Goal: Task Accomplishment & Management: Manage account settings

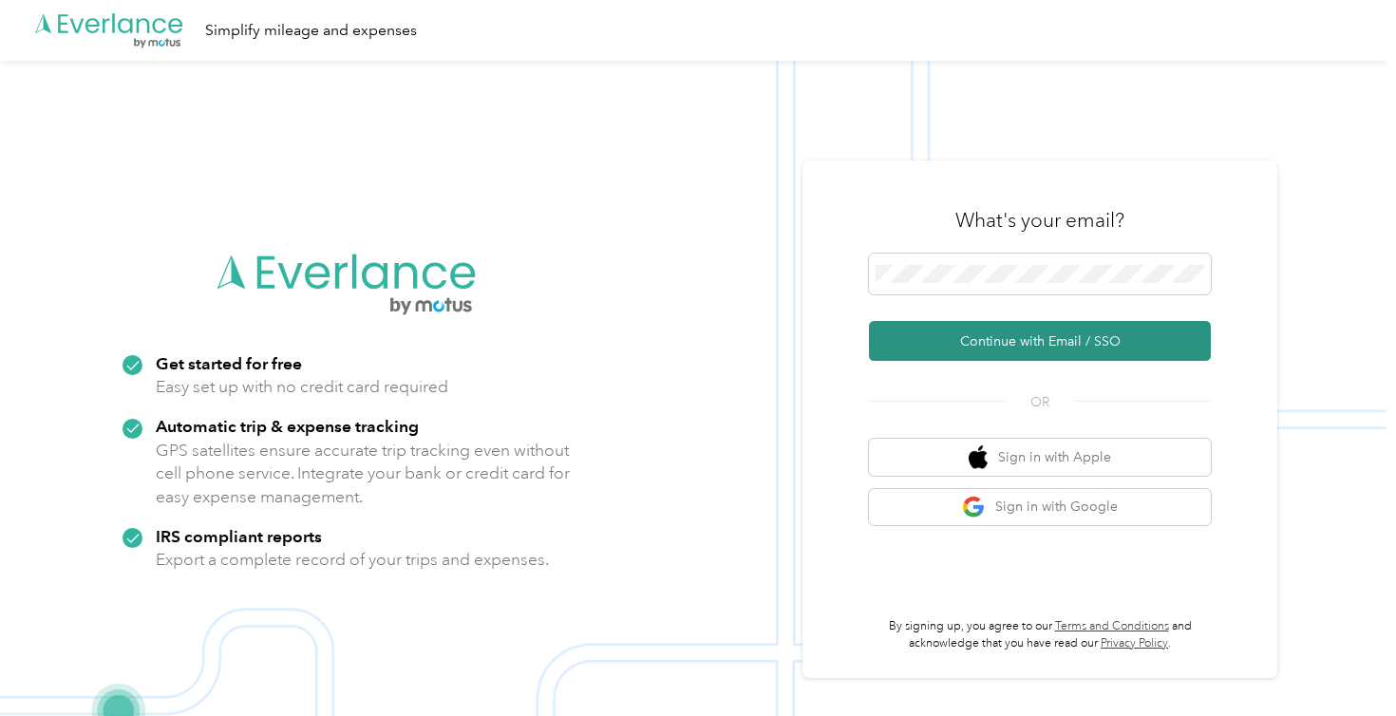
click at [1090, 343] on button "Continue with Email / SSO" at bounding box center [1040, 341] width 342 height 40
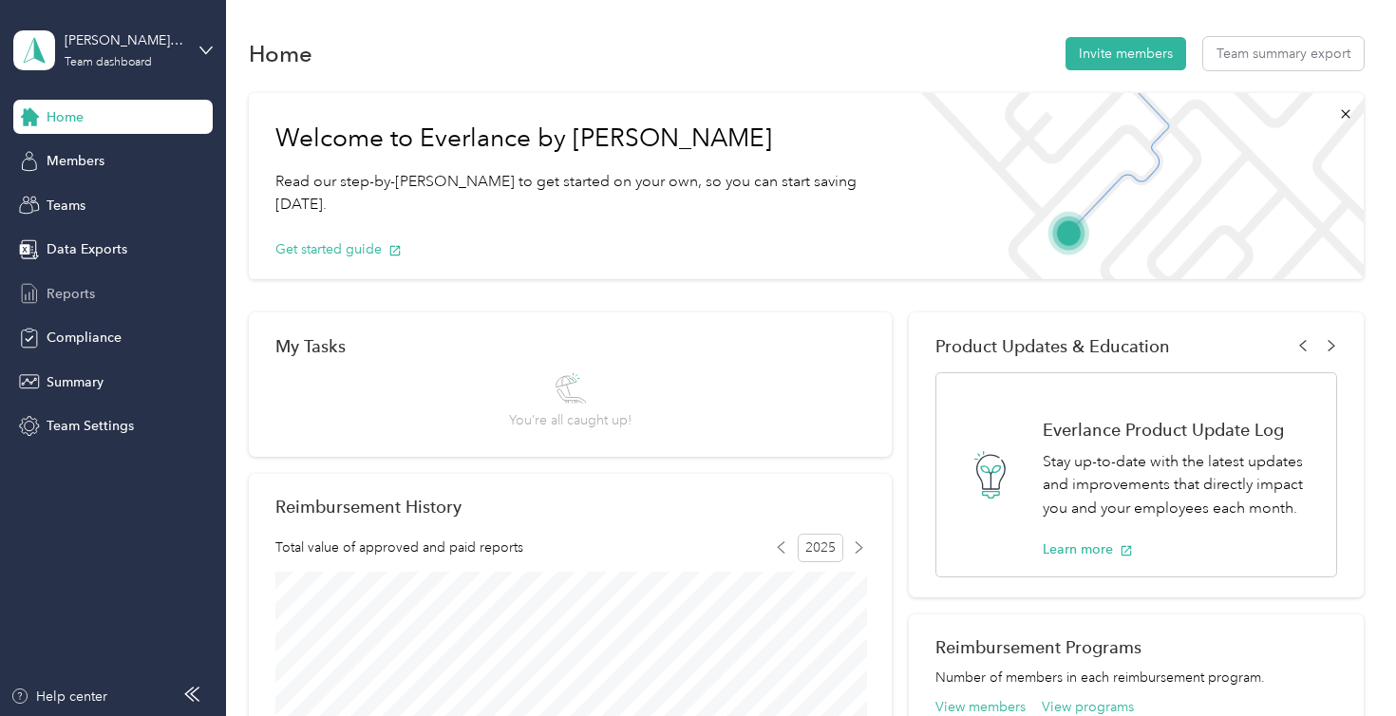
click at [71, 284] on span "Reports" at bounding box center [71, 294] width 48 height 20
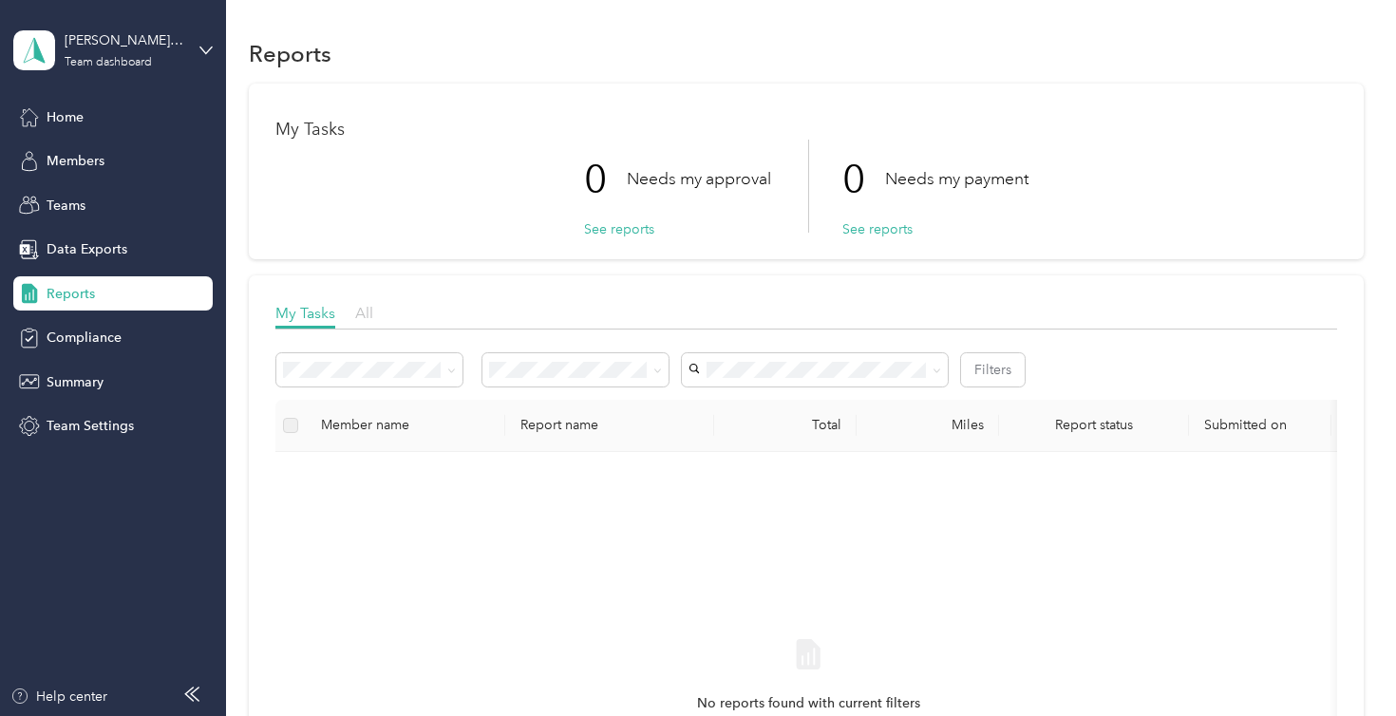
click at [365, 313] on span "All" at bounding box center [364, 313] width 18 height 18
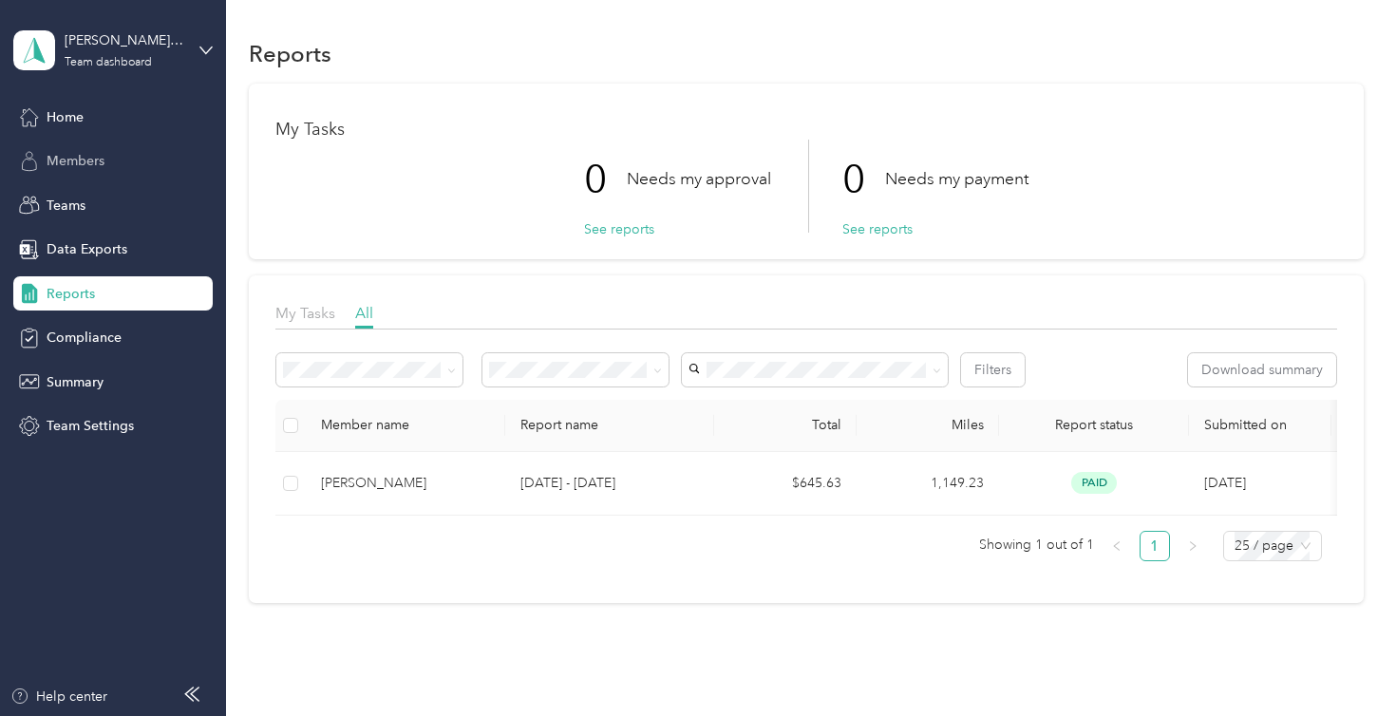
click at [69, 160] on span "Members" at bounding box center [76, 161] width 58 height 20
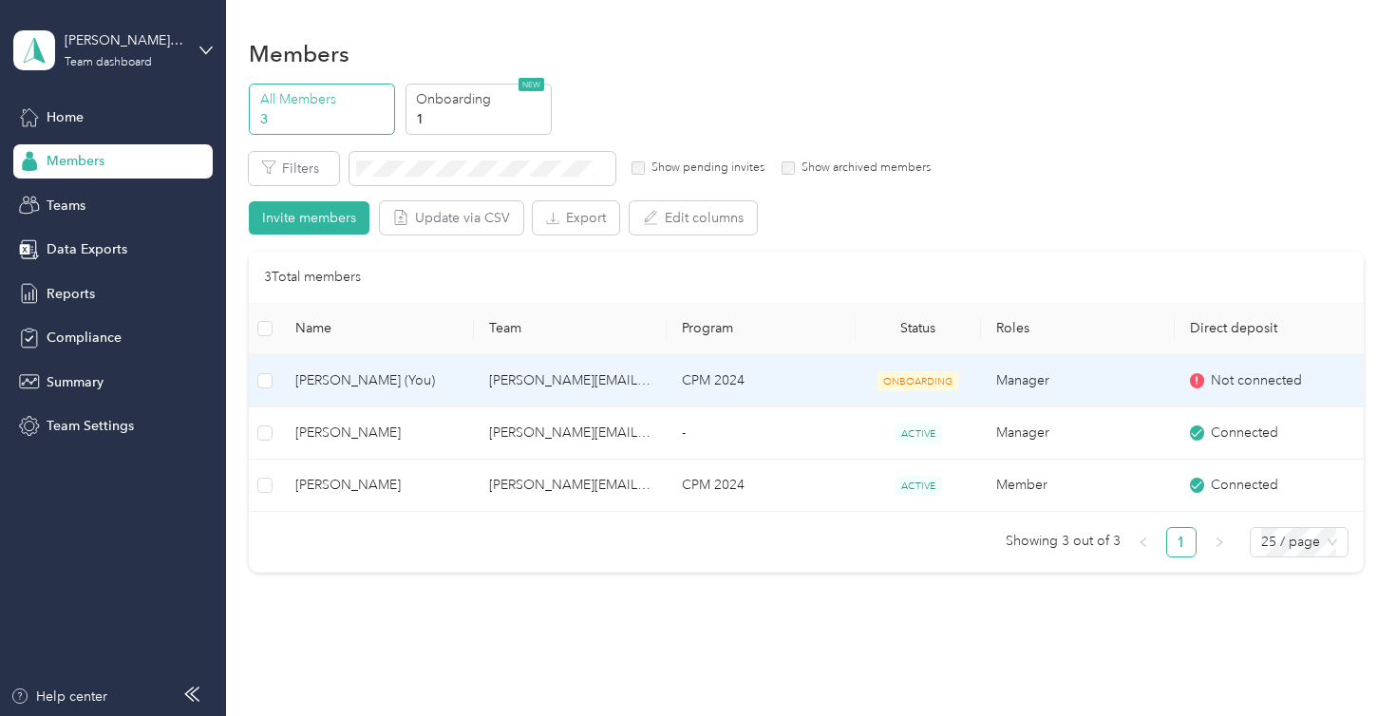
click at [385, 376] on span "Dylan Fager (You)" at bounding box center [376, 380] width 163 height 21
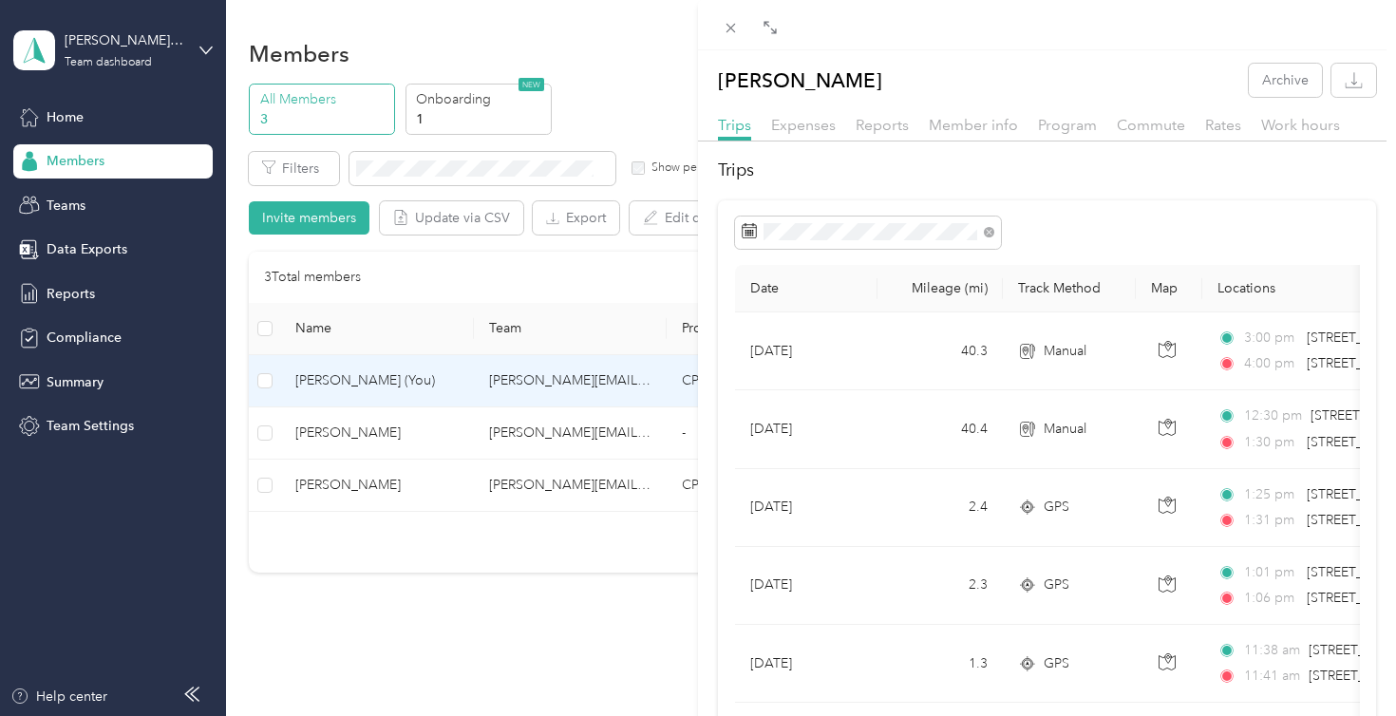
click at [70, 119] on div "Dylan Fager Archive Trips Expenses Reports Member info Program Commute Rates Wo…" at bounding box center [698, 358] width 1396 height 716
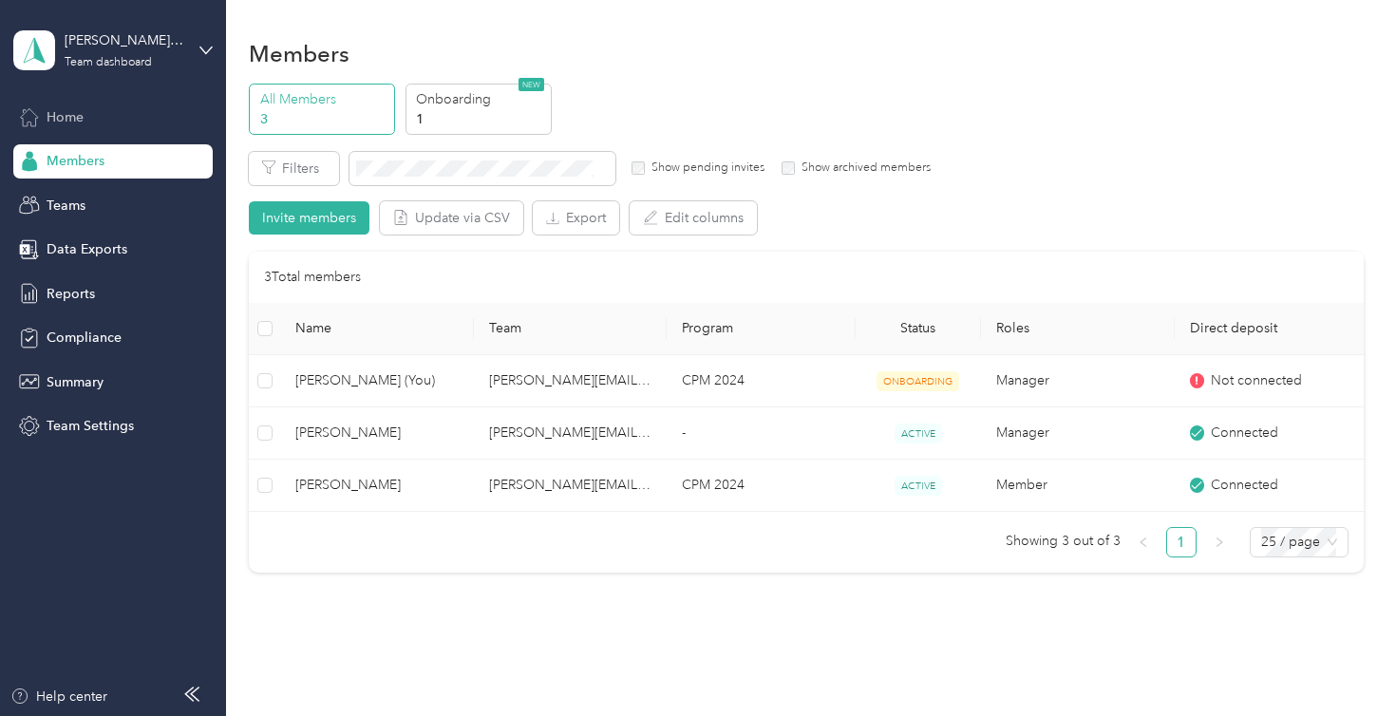
click at [25, 114] on icon at bounding box center [29, 116] width 21 height 21
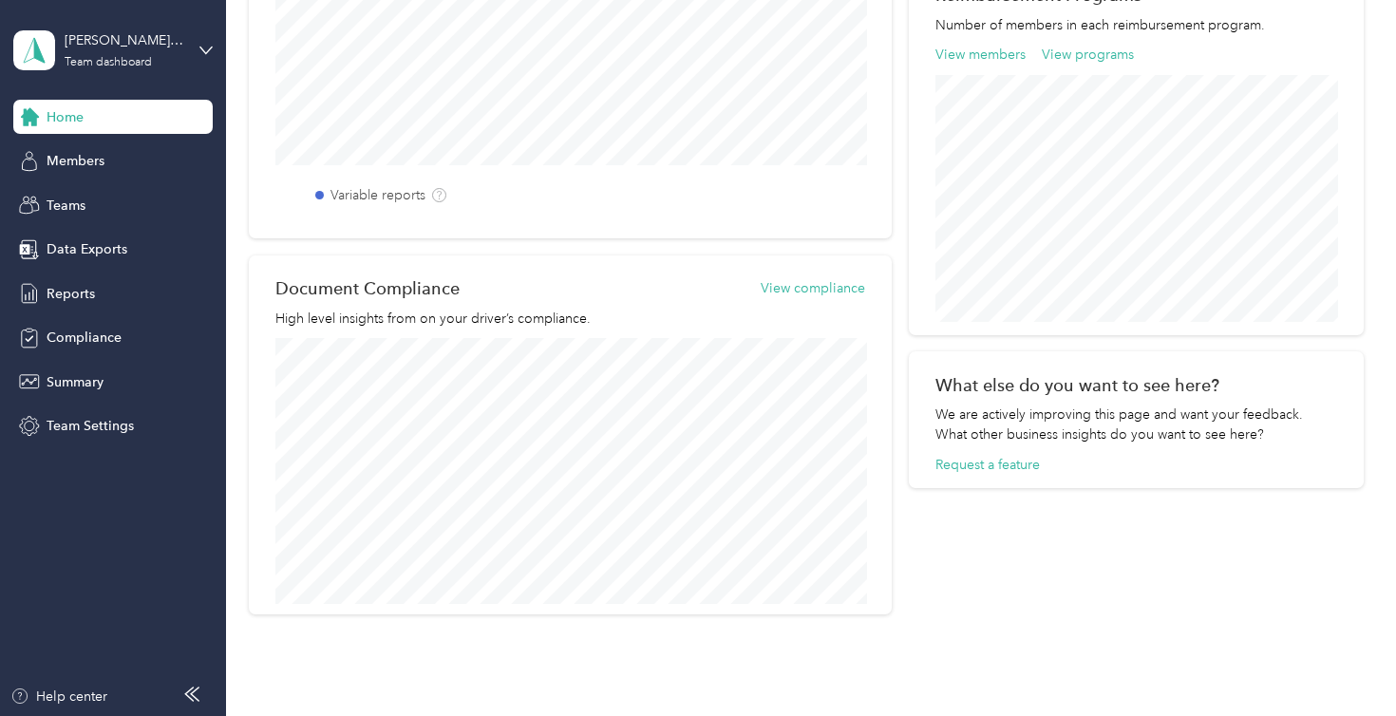
scroll to position [666, 0]
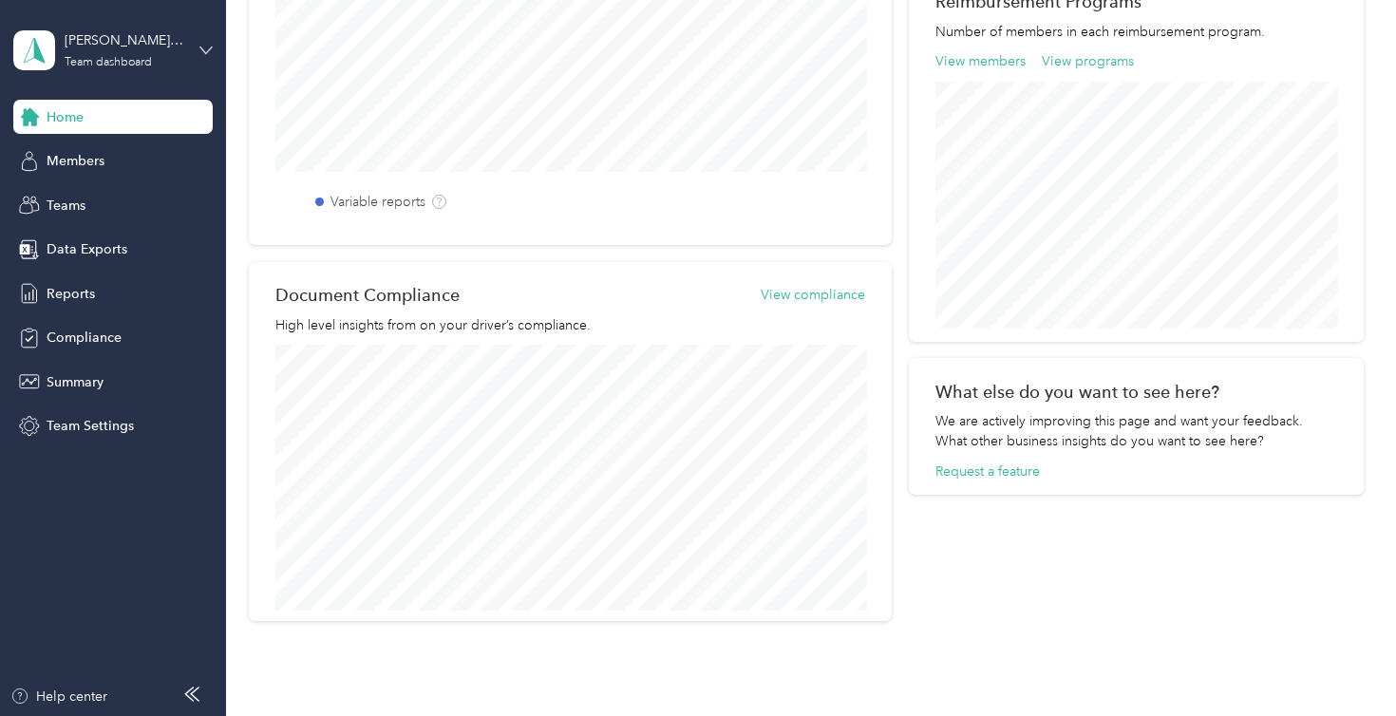
click at [202, 46] on icon at bounding box center [205, 50] width 13 height 13
click at [114, 203] on div "Personal dashboard" at bounding box center [321, 198] width 588 height 33
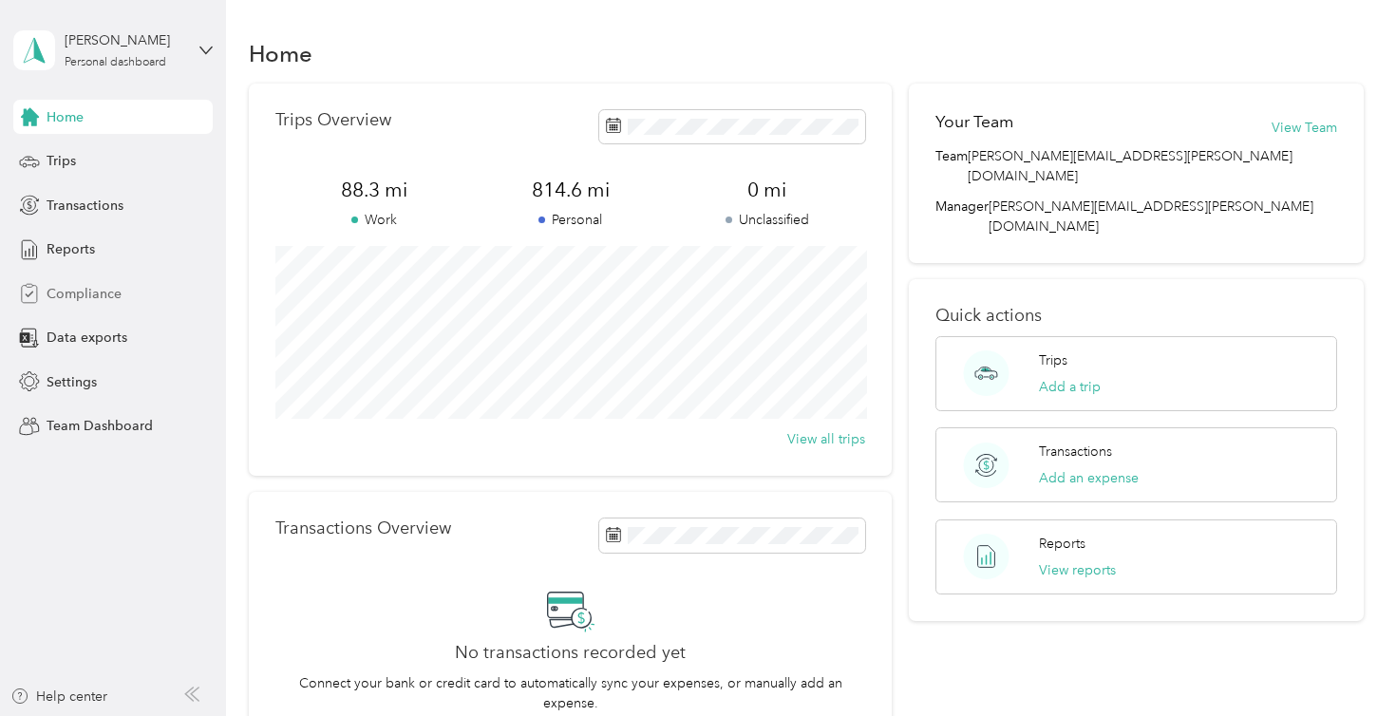
click at [64, 290] on span "Compliance" at bounding box center [84, 294] width 75 height 20
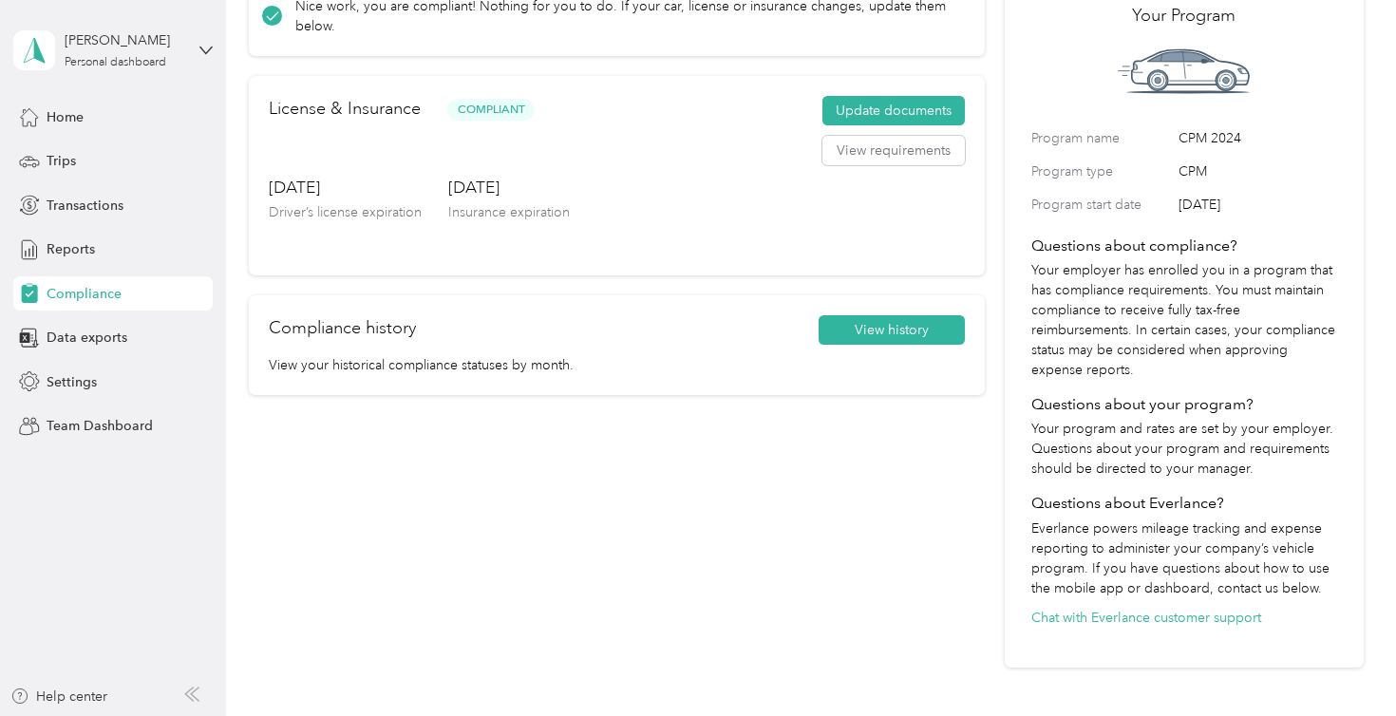
scroll to position [126, 0]
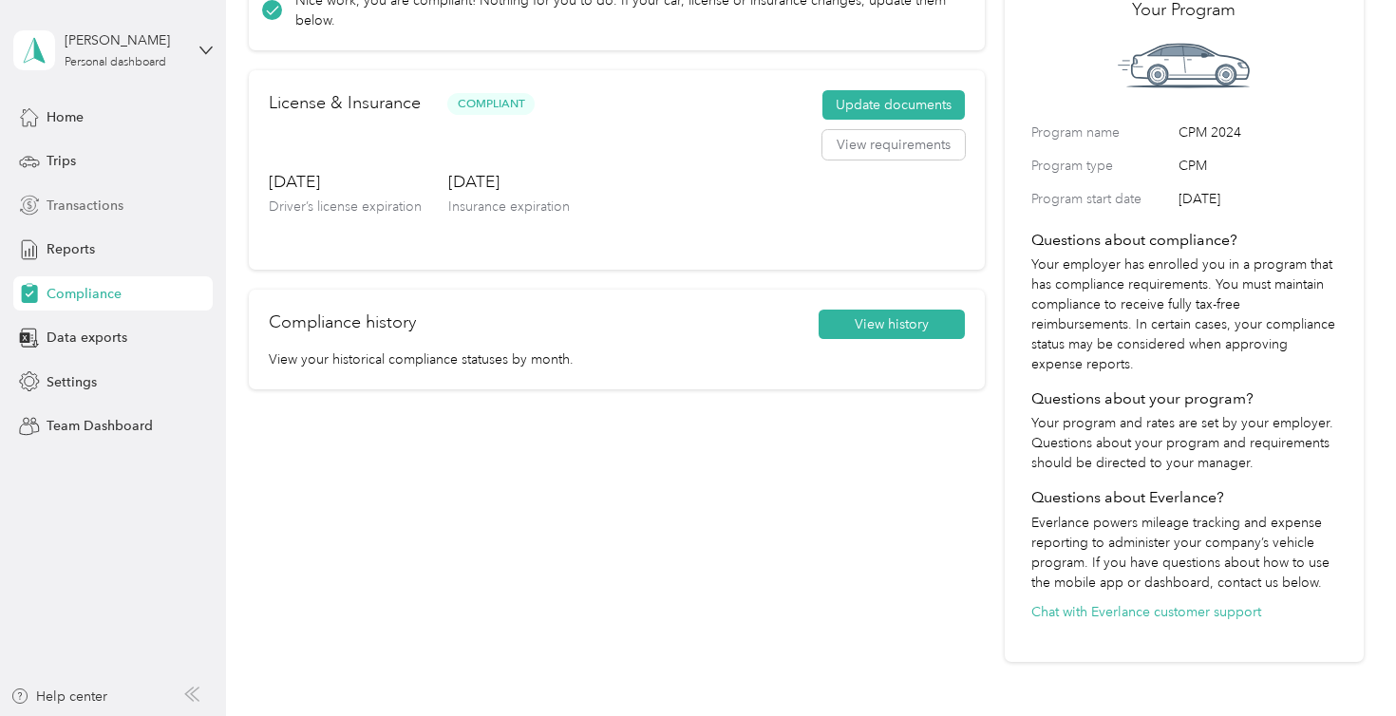
click at [95, 205] on span "Transactions" at bounding box center [85, 206] width 77 height 20
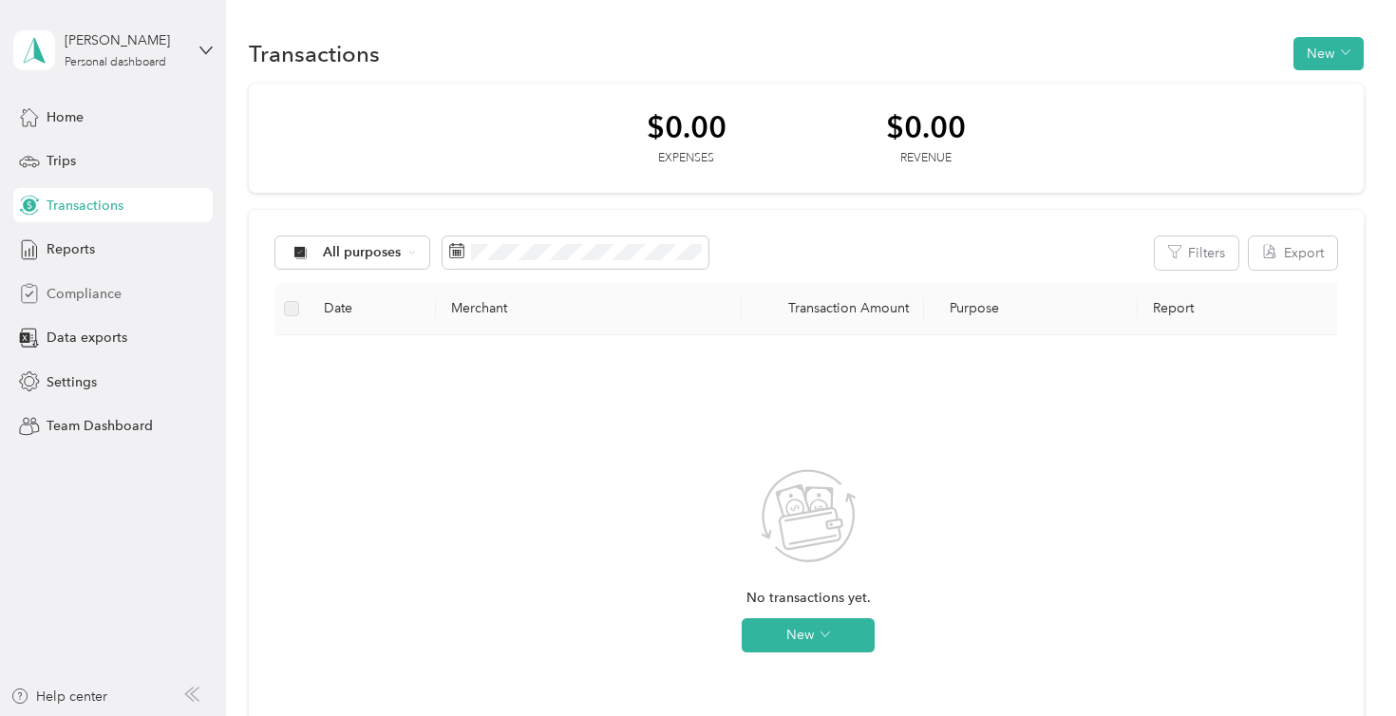
click at [97, 292] on span "Compliance" at bounding box center [84, 294] width 75 height 20
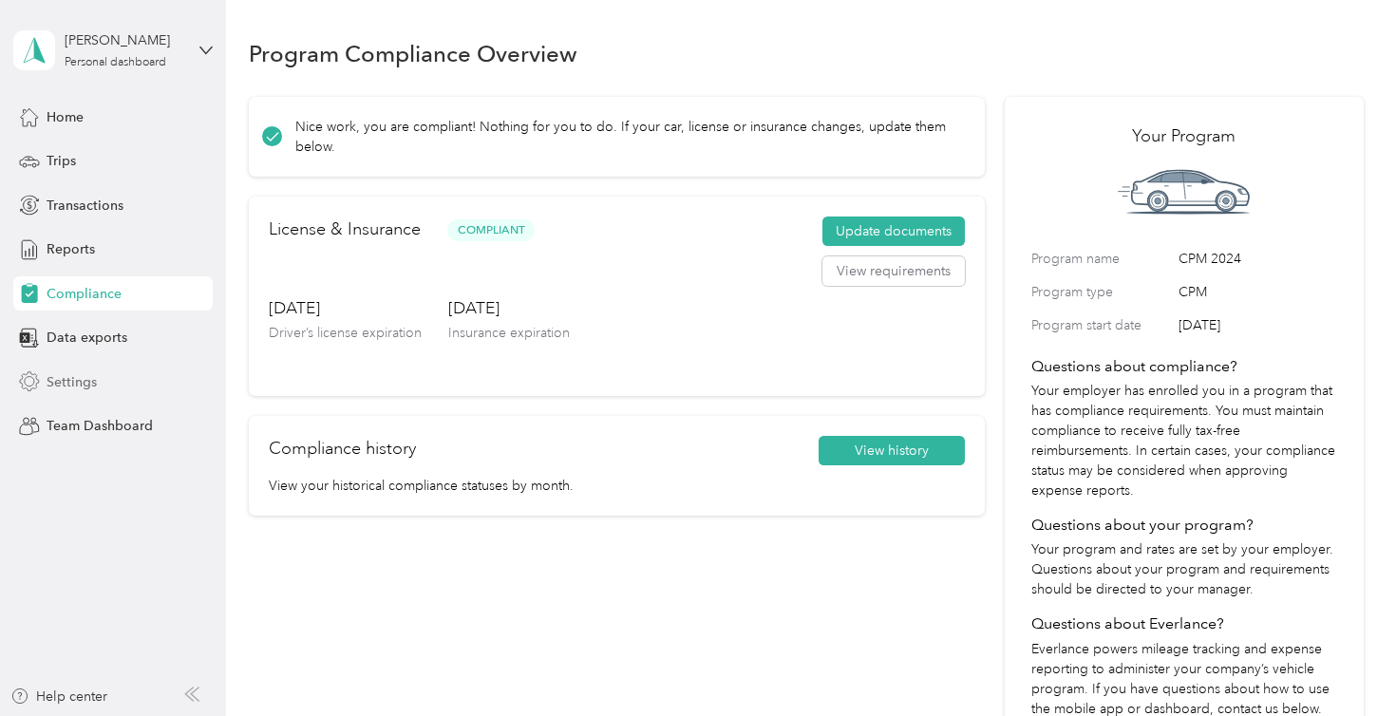
click at [83, 379] on span "Settings" at bounding box center [72, 382] width 50 height 20
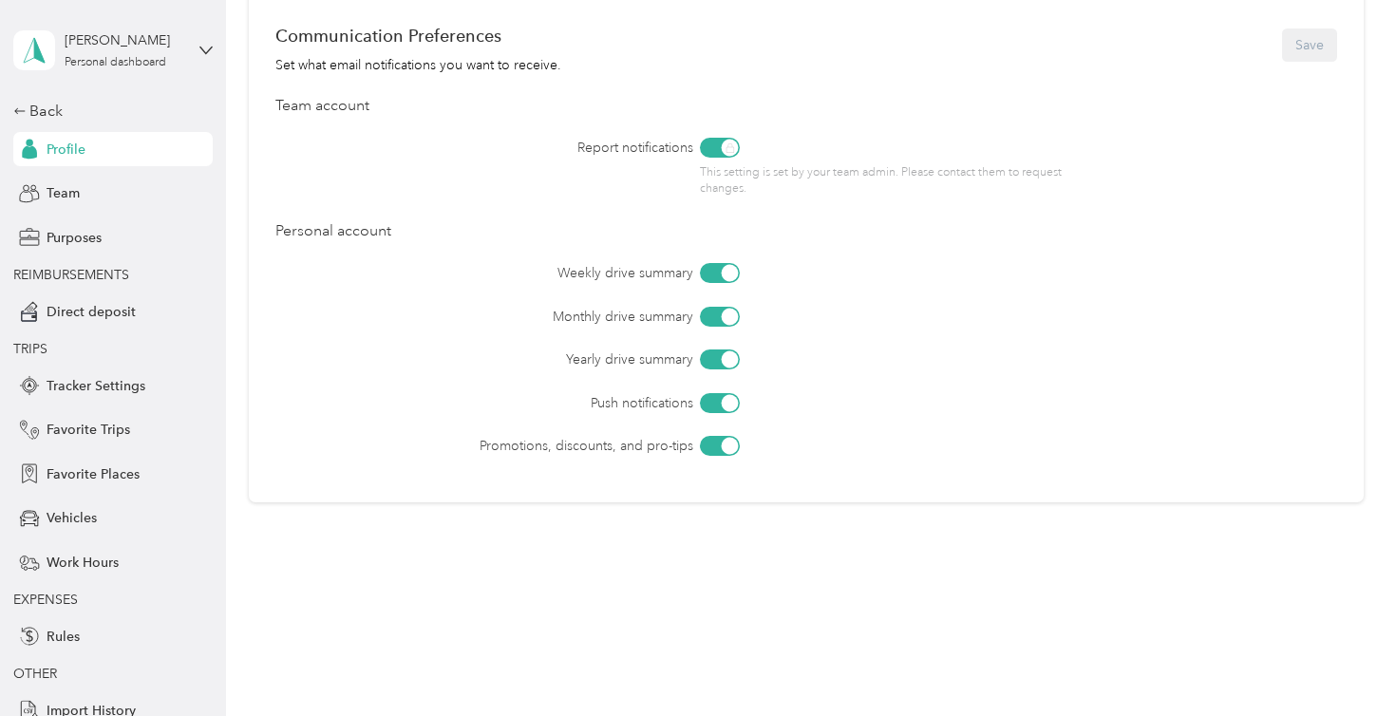
scroll to position [1070, 0]
click at [93, 316] on span "Direct deposit" at bounding box center [91, 312] width 89 height 20
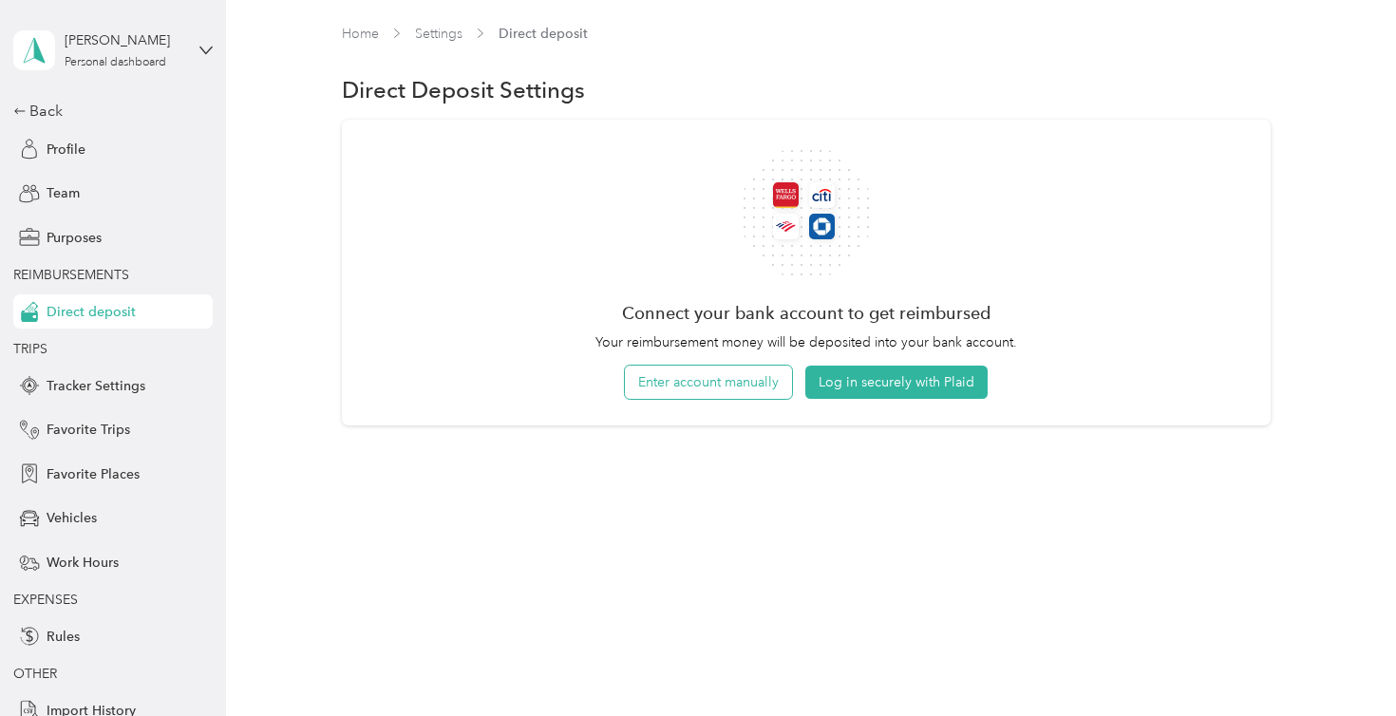
click at [750, 379] on button "Enter account manually" at bounding box center [708, 382] width 167 height 33
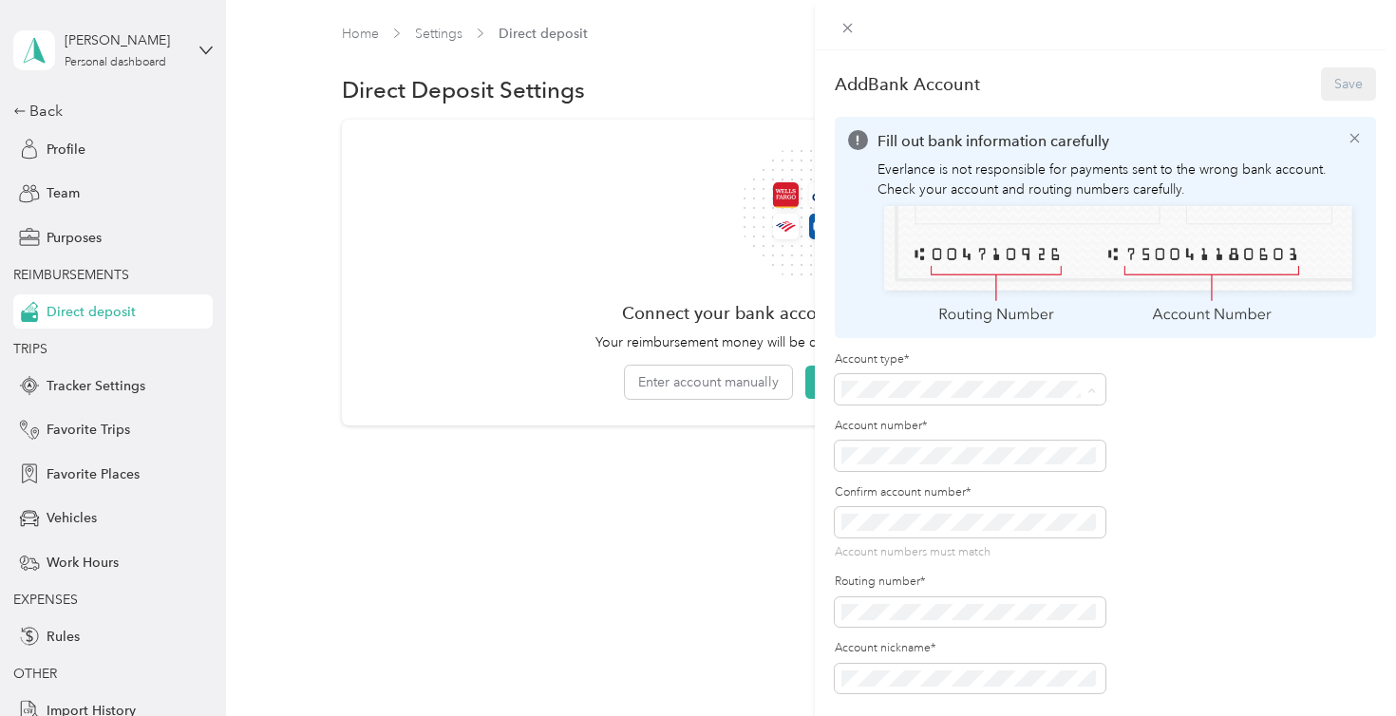
click at [877, 420] on div "Checking" at bounding box center [969, 420] width 242 height 20
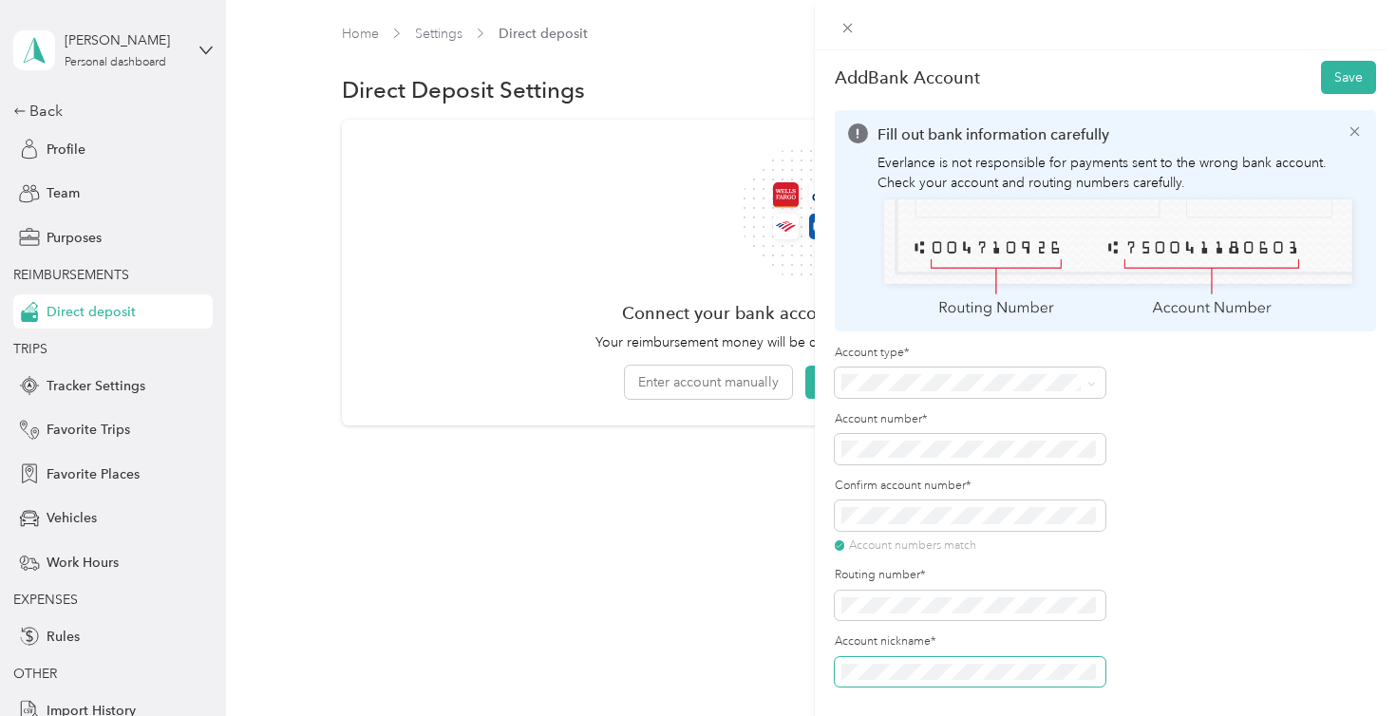
scroll to position [7, 0]
click at [1344, 77] on button "Save" at bounding box center [1348, 77] width 55 height 33
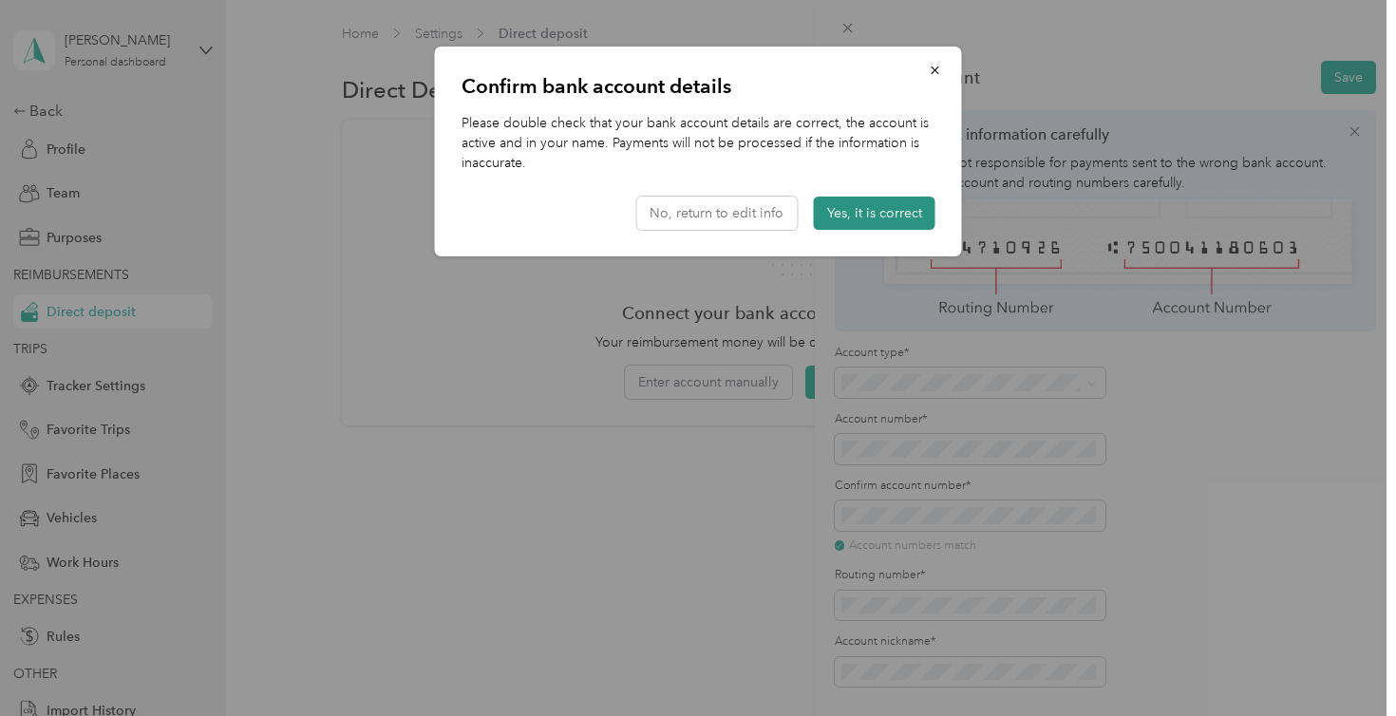
click at [886, 212] on button "Yes, it is correct" at bounding box center [875, 213] width 122 height 33
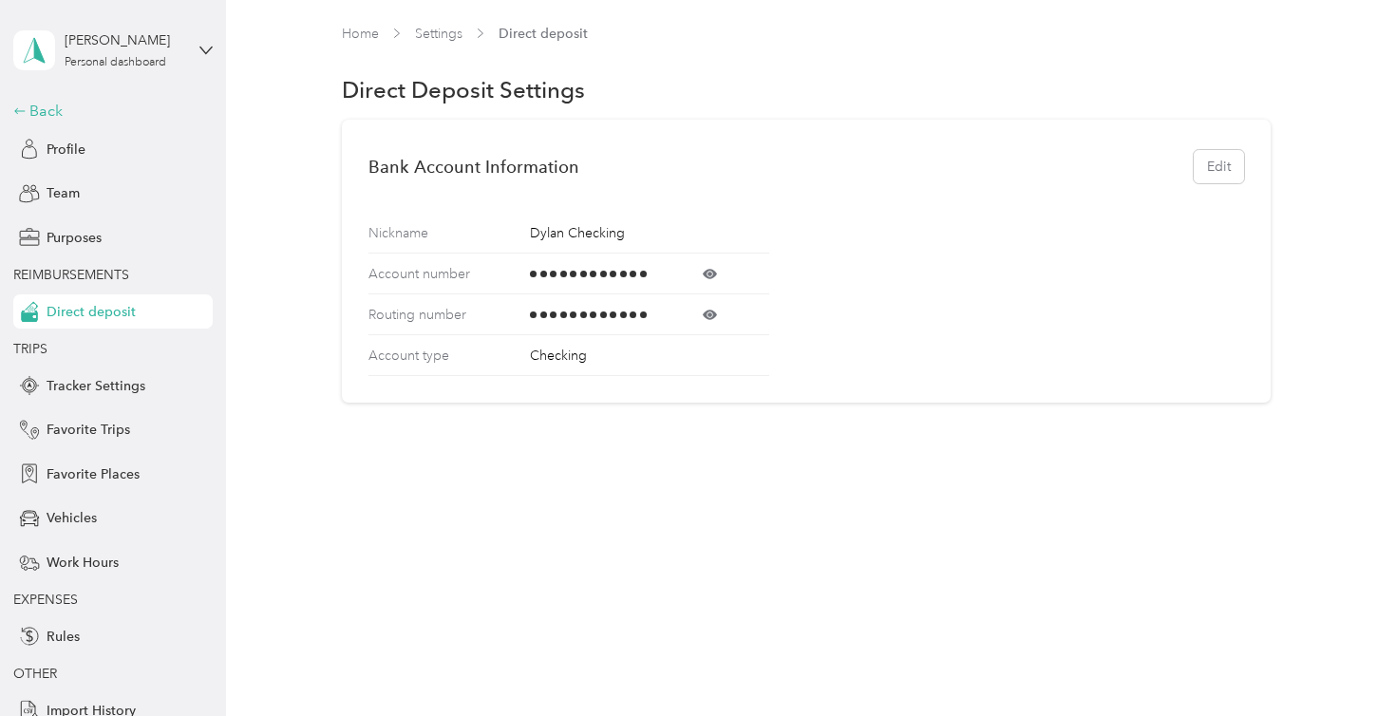
click at [39, 109] on div "Back" at bounding box center [108, 111] width 190 height 23
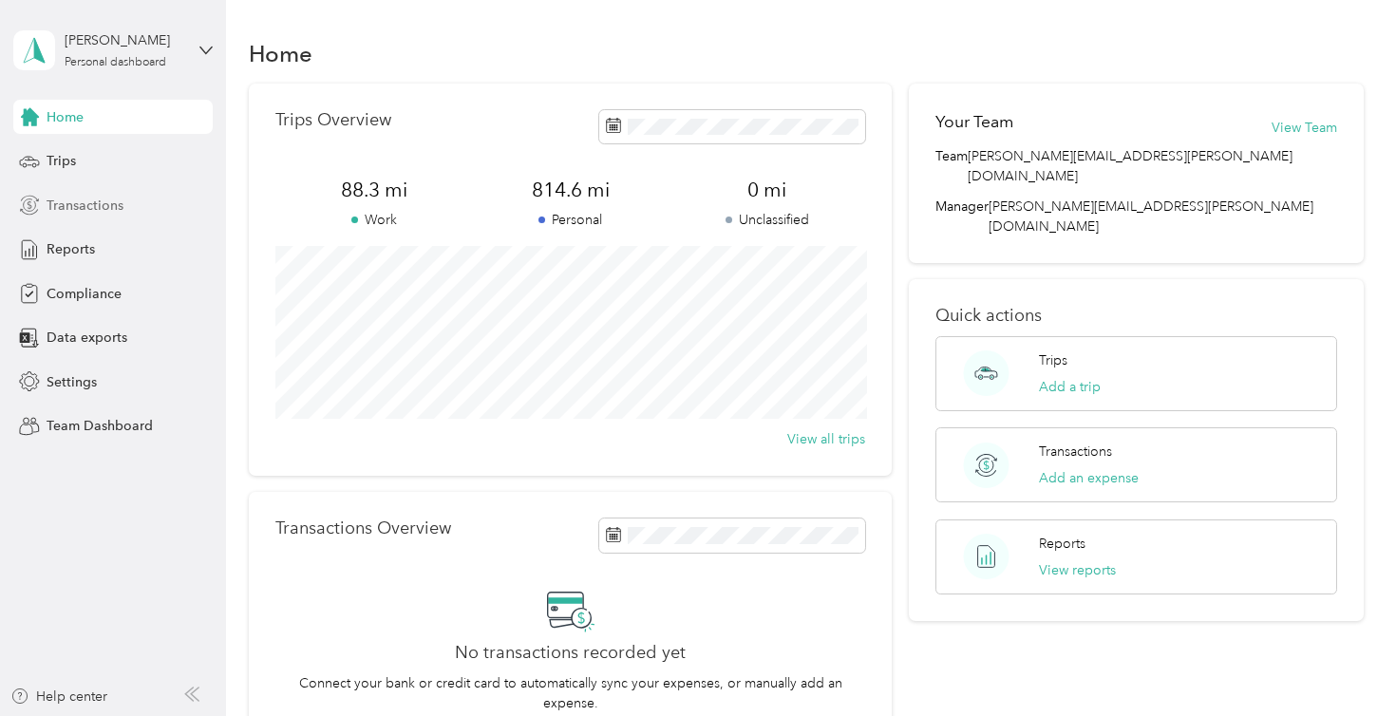
click at [89, 204] on span "Transactions" at bounding box center [85, 206] width 77 height 20
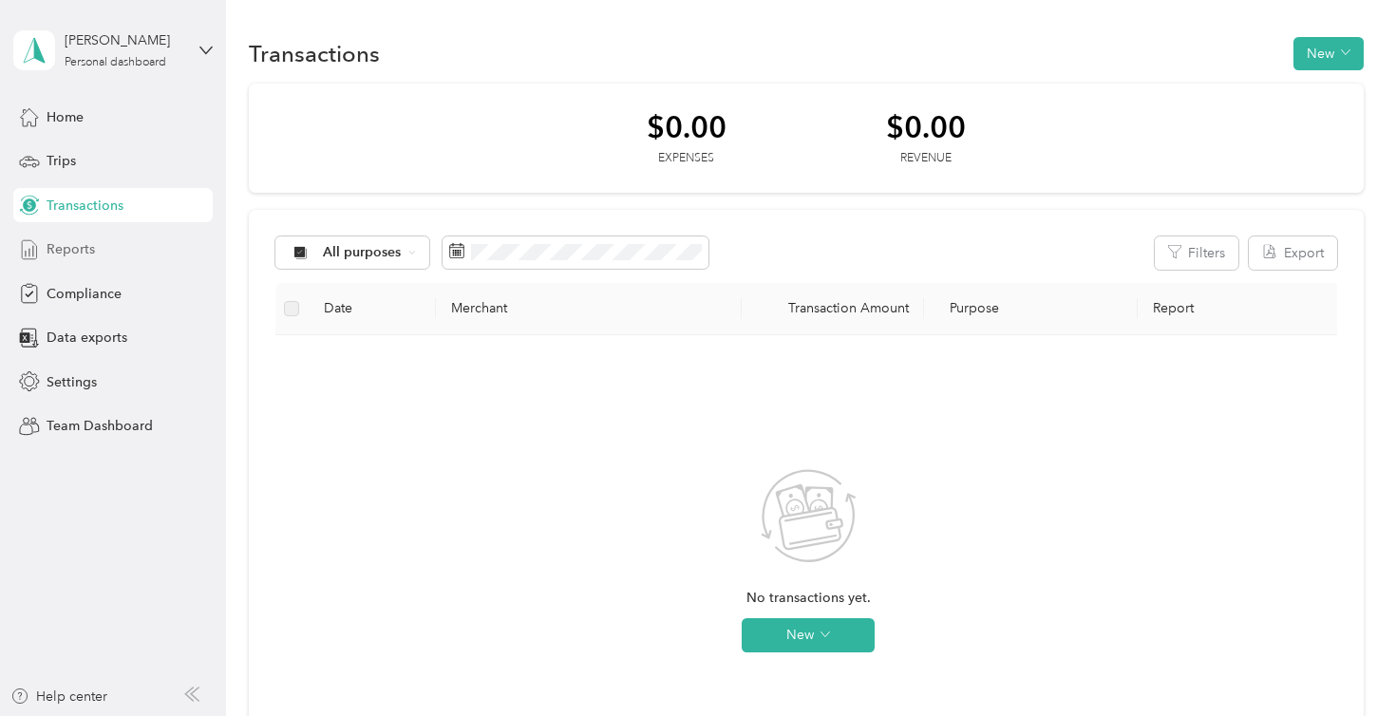
click at [81, 253] on span "Reports" at bounding box center [71, 249] width 48 height 20
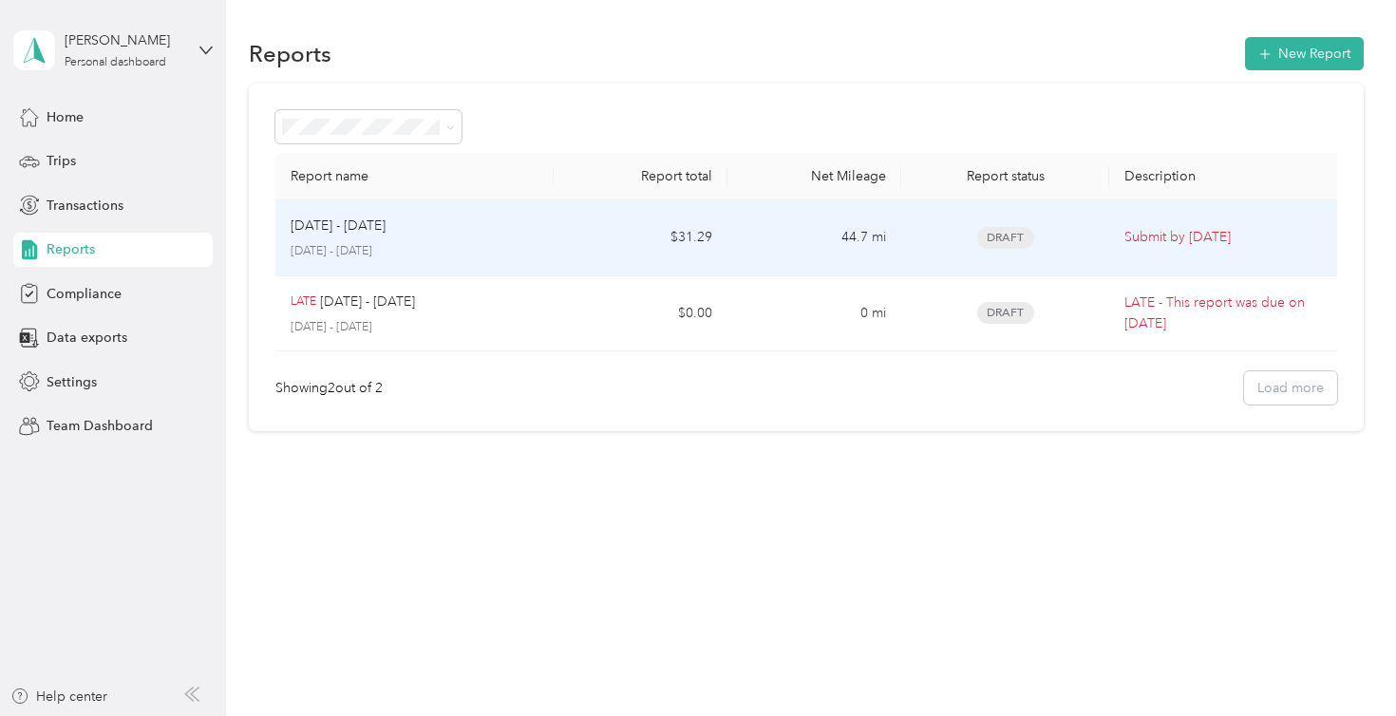
click at [815, 235] on td "44.7 mi" at bounding box center [815, 238] width 174 height 76
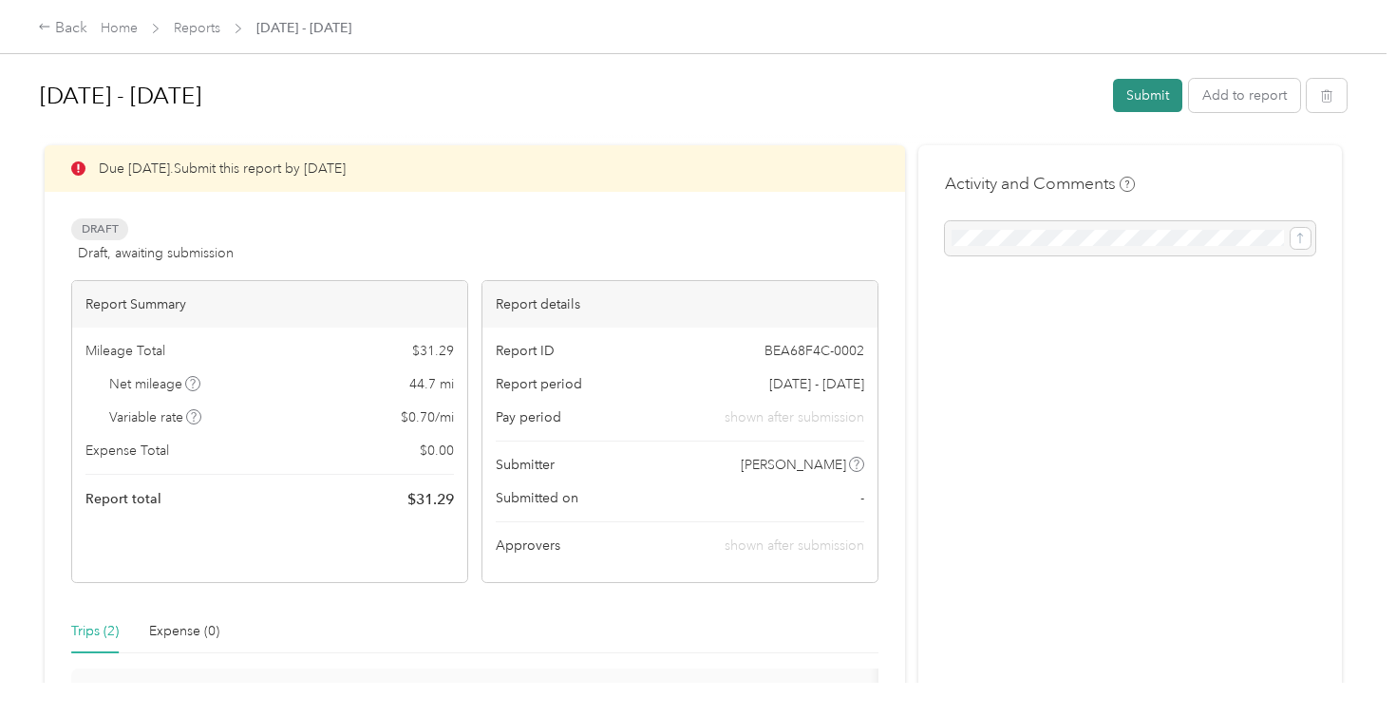
click at [1160, 93] on button "Submit" at bounding box center [1147, 95] width 69 height 33
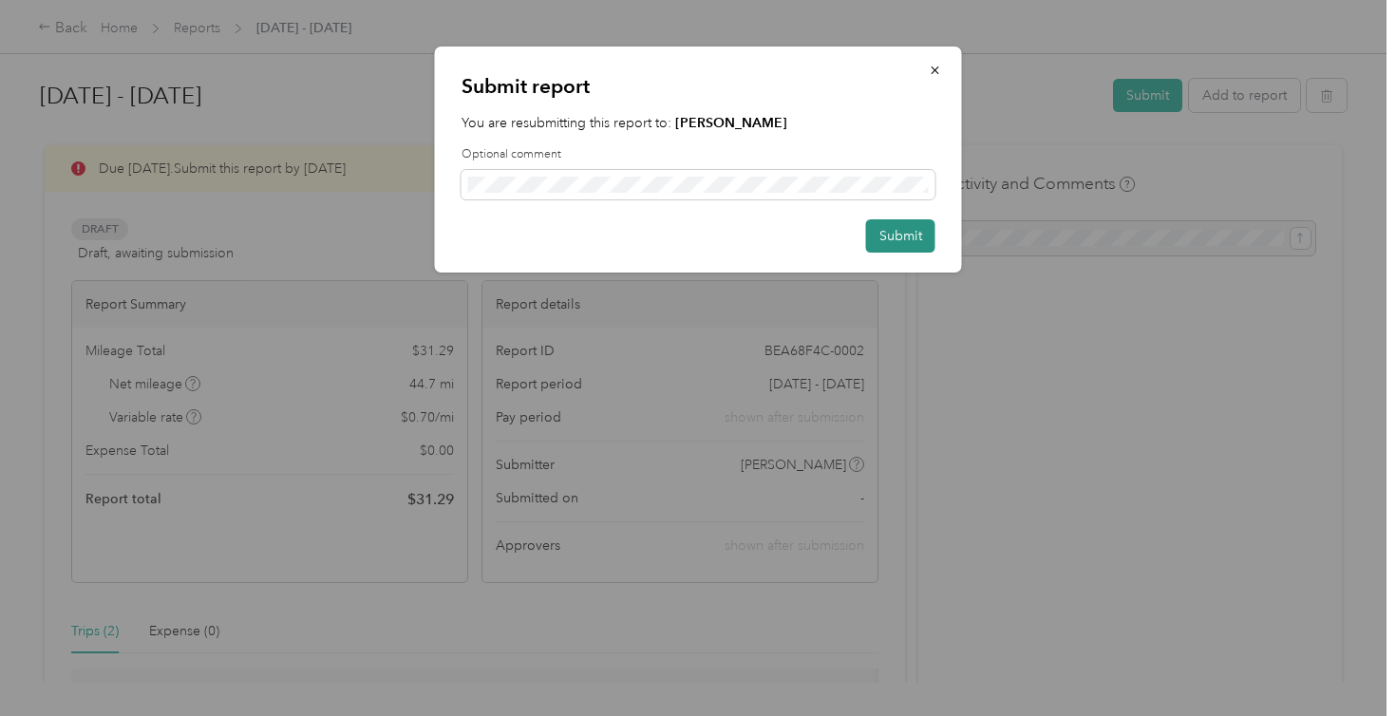
click at [904, 237] on button "Submit" at bounding box center [900, 235] width 69 height 33
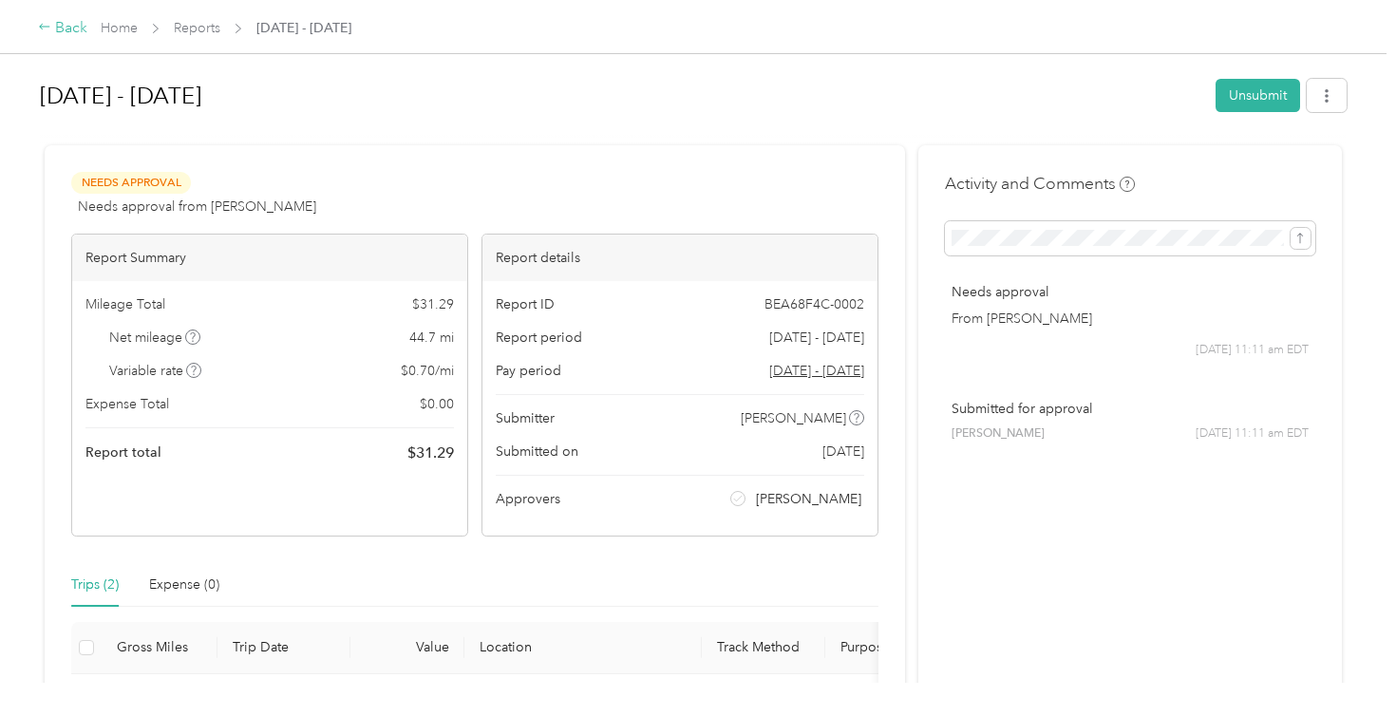
click at [61, 24] on div "Back" at bounding box center [62, 28] width 49 height 23
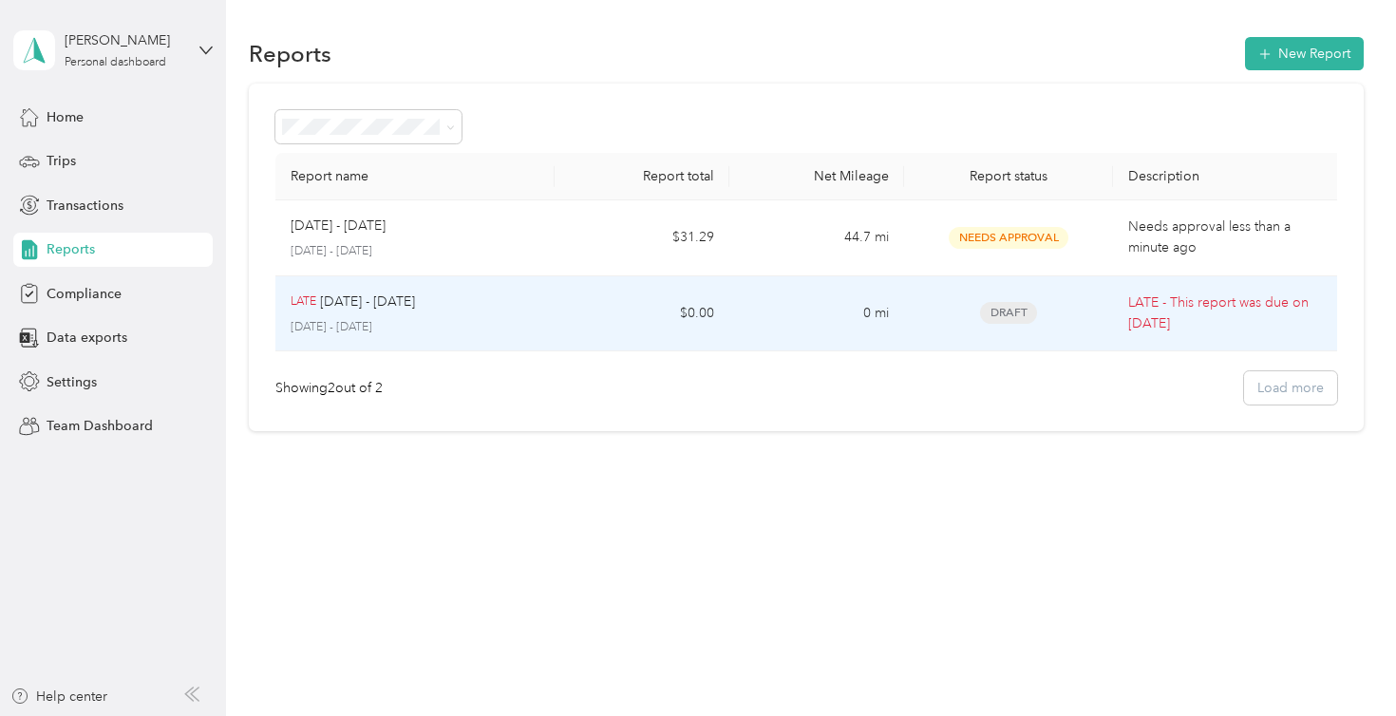
click at [924, 310] on div "Draft" at bounding box center [1009, 313] width 180 height 22
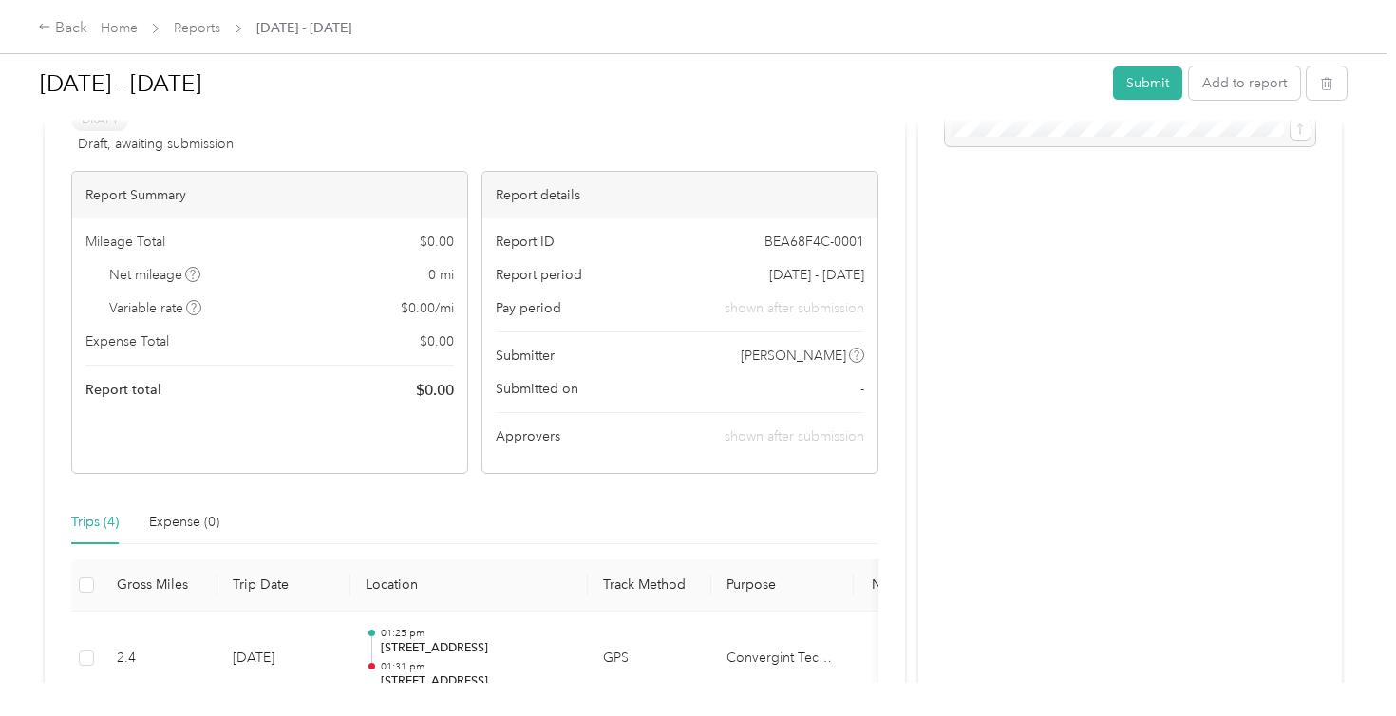
scroll to position [29, 0]
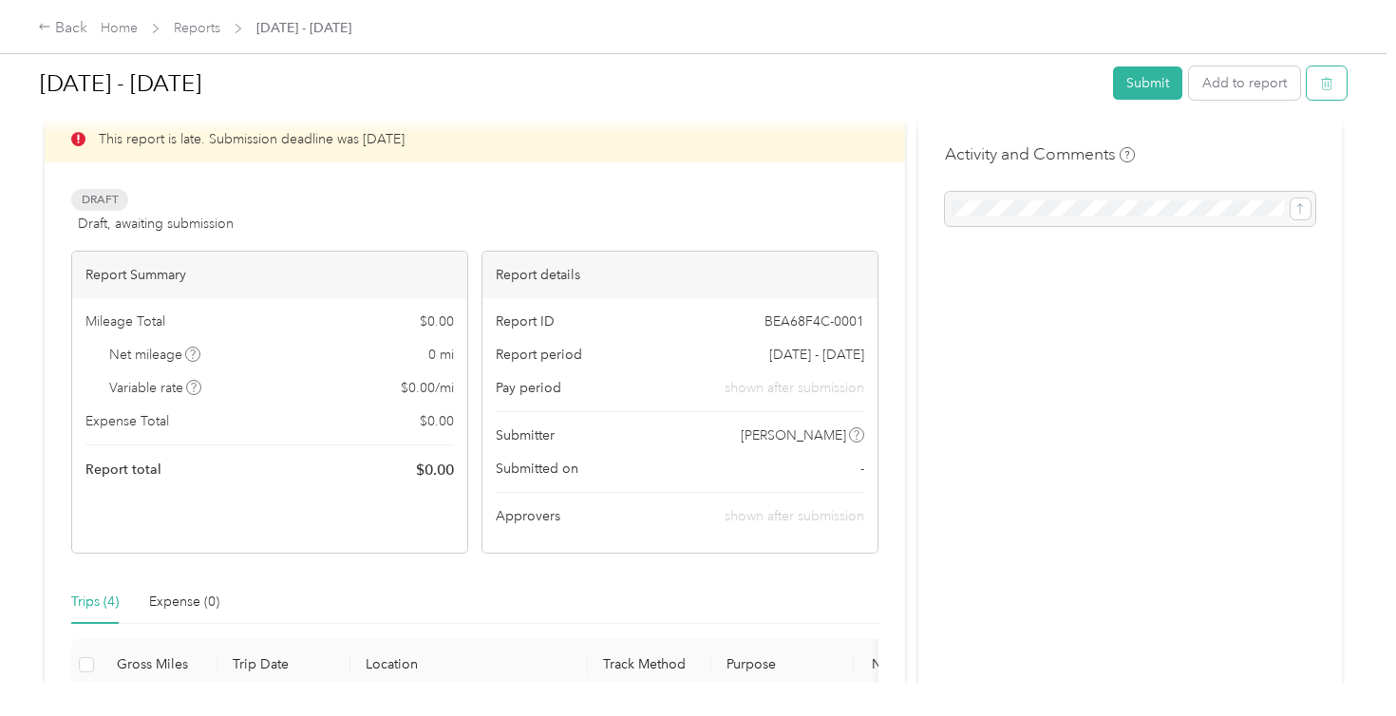
click at [1333, 85] on icon "button" at bounding box center [1326, 83] width 13 height 13
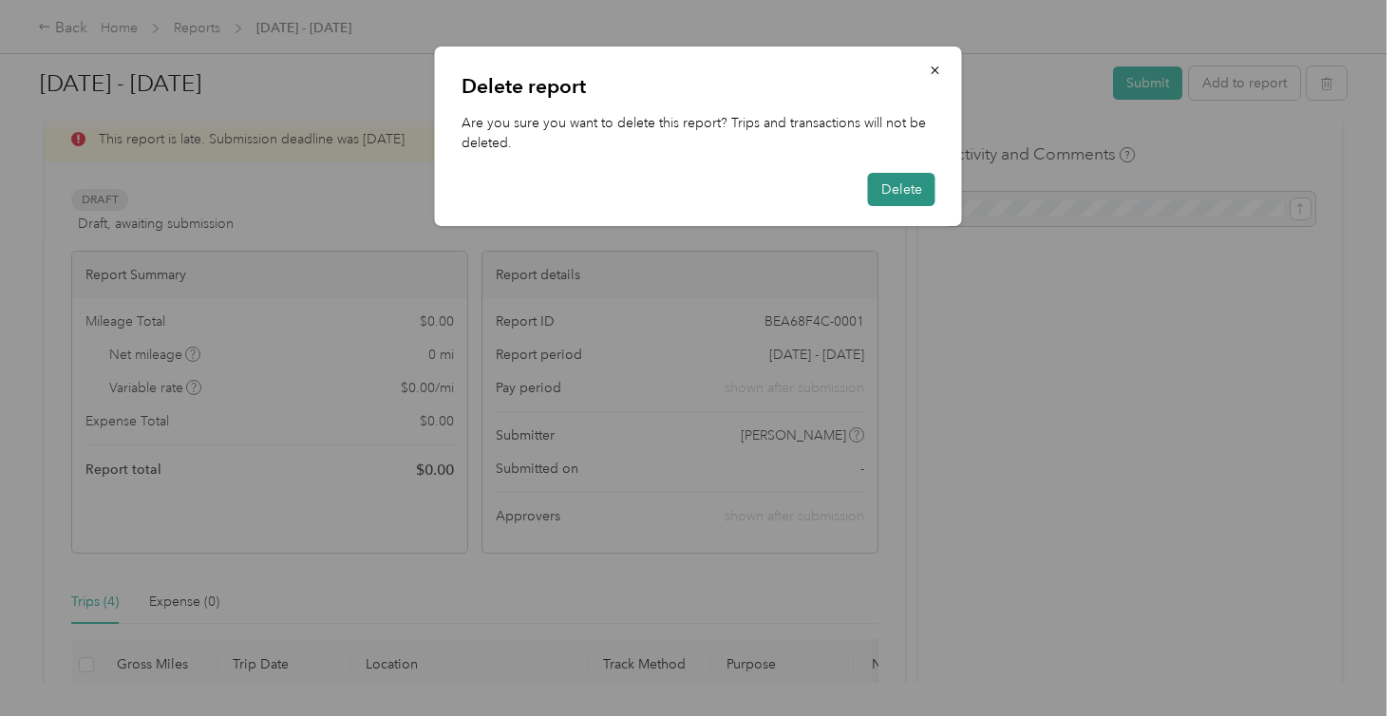
click at [892, 189] on button "Delete" at bounding box center [901, 189] width 67 height 33
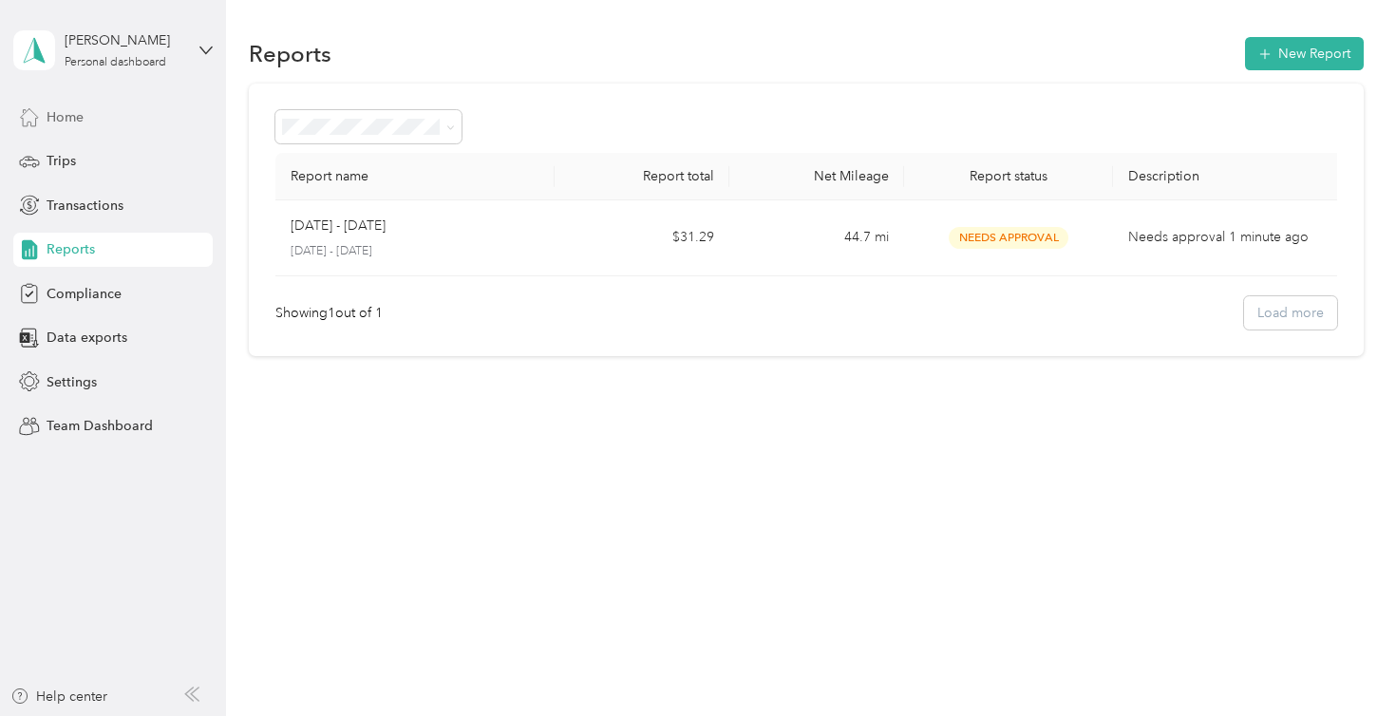
click at [119, 119] on div "Home" at bounding box center [112, 117] width 199 height 34
